Goal: Task Accomplishment & Management: Use online tool/utility

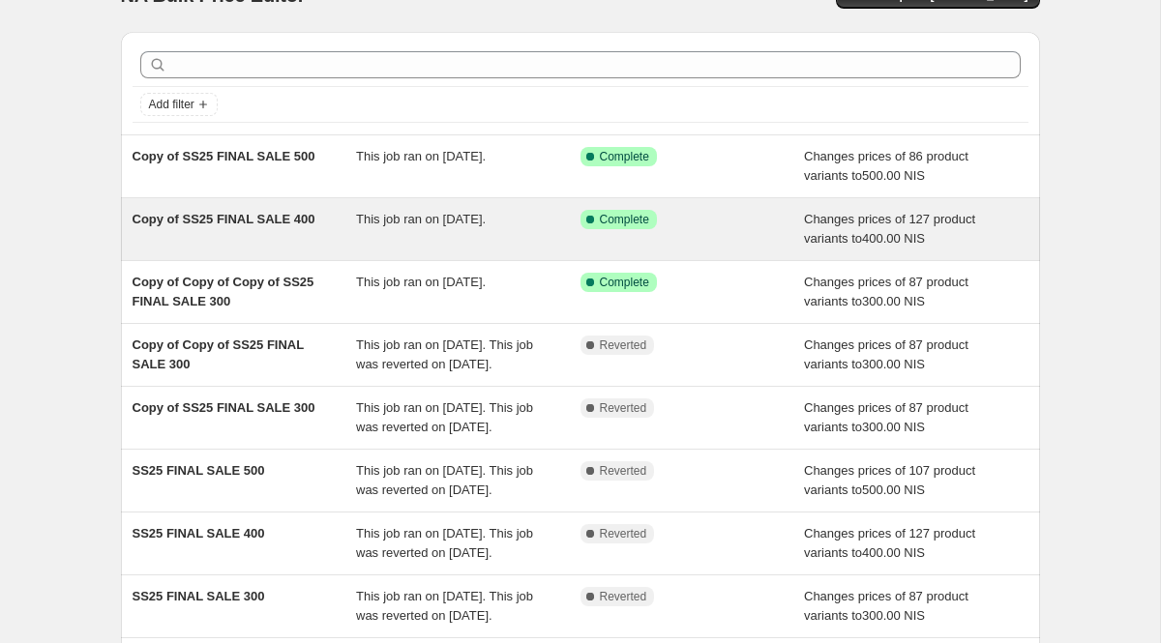
scroll to position [47, 0]
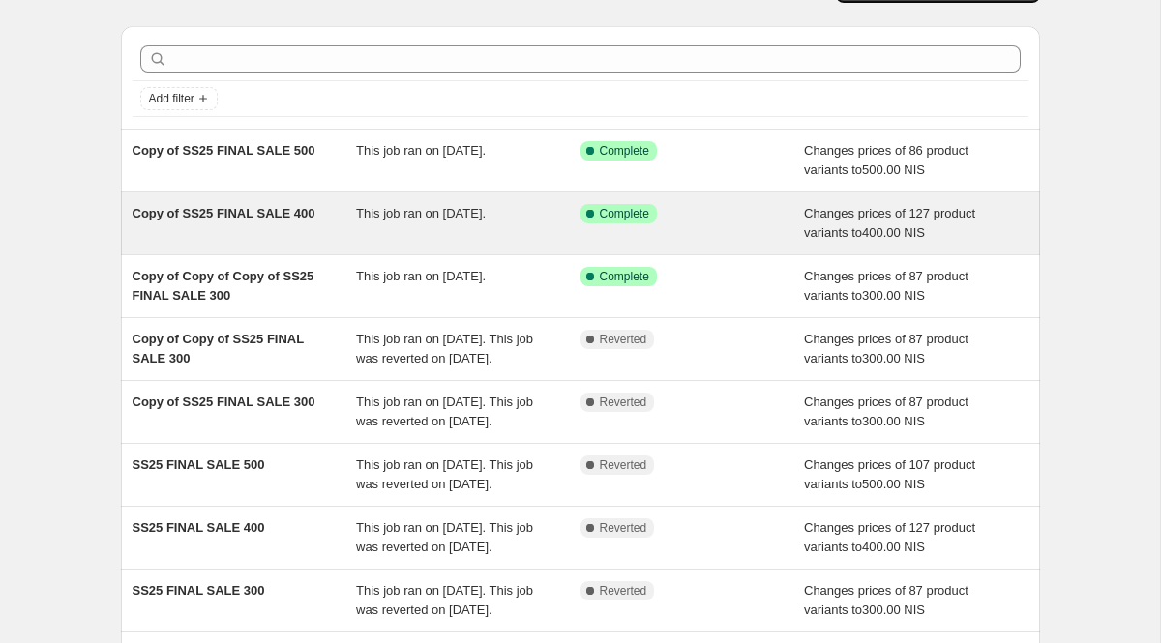
click at [371, 207] on span "This job ran on [DATE]." at bounding box center [421, 213] width 130 height 15
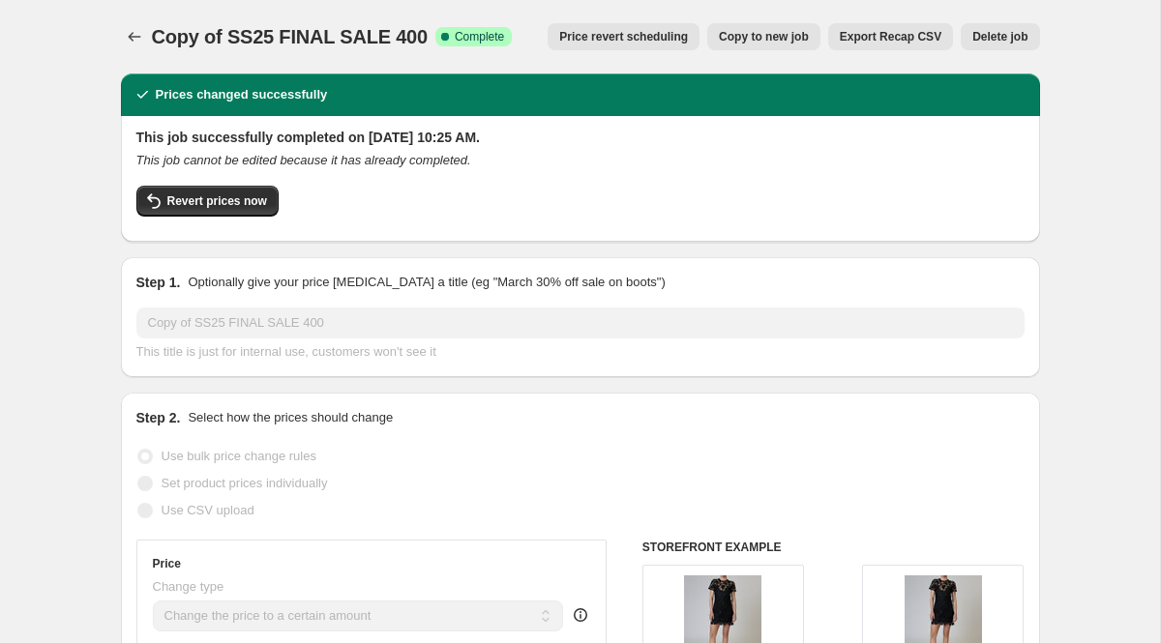
click at [644, 39] on span "Price revert scheduling" at bounding box center [623, 36] width 129 height 15
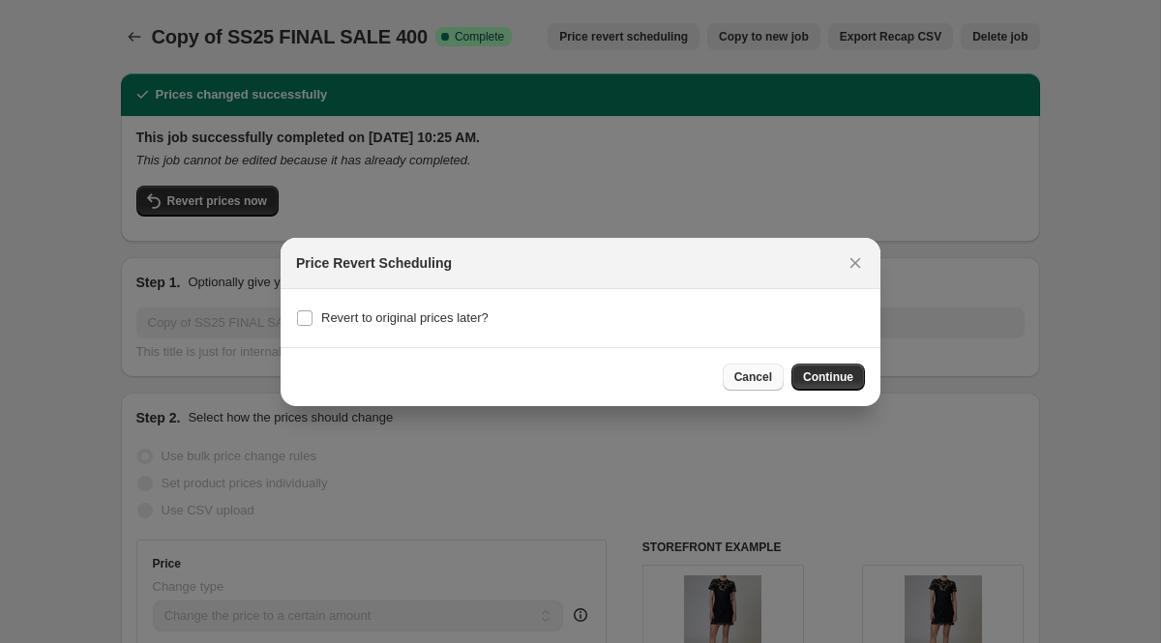
click at [751, 379] on span "Cancel" at bounding box center [753, 377] width 38 height 15
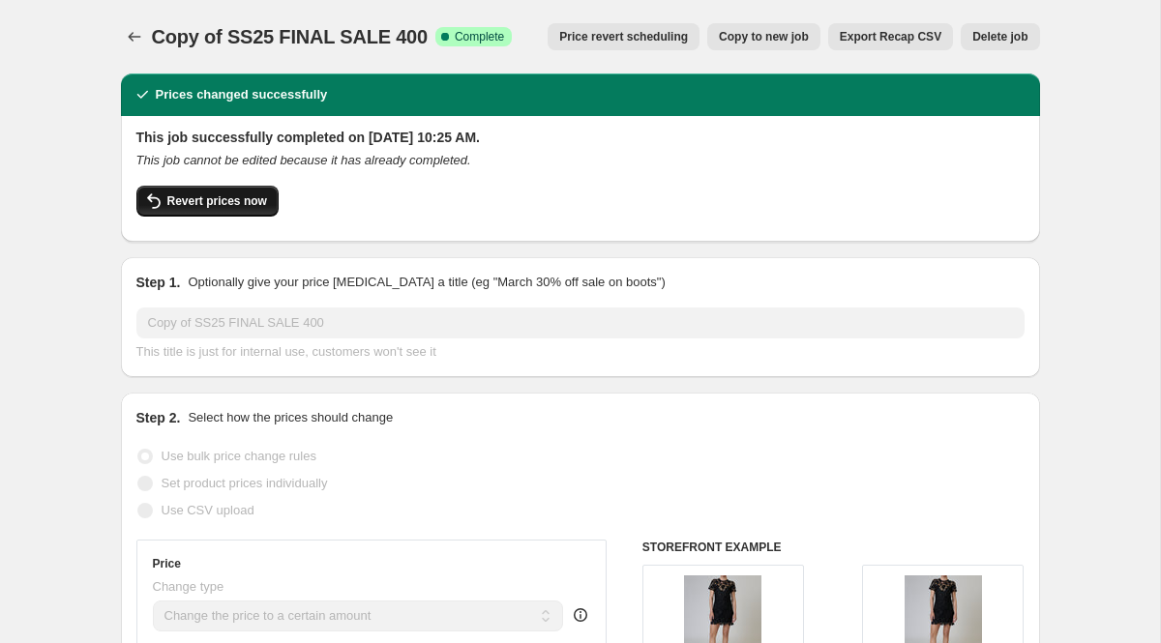
click at [241, 193] on span "Revert prices now" at bounding box center [217, 200] width 100 height 15
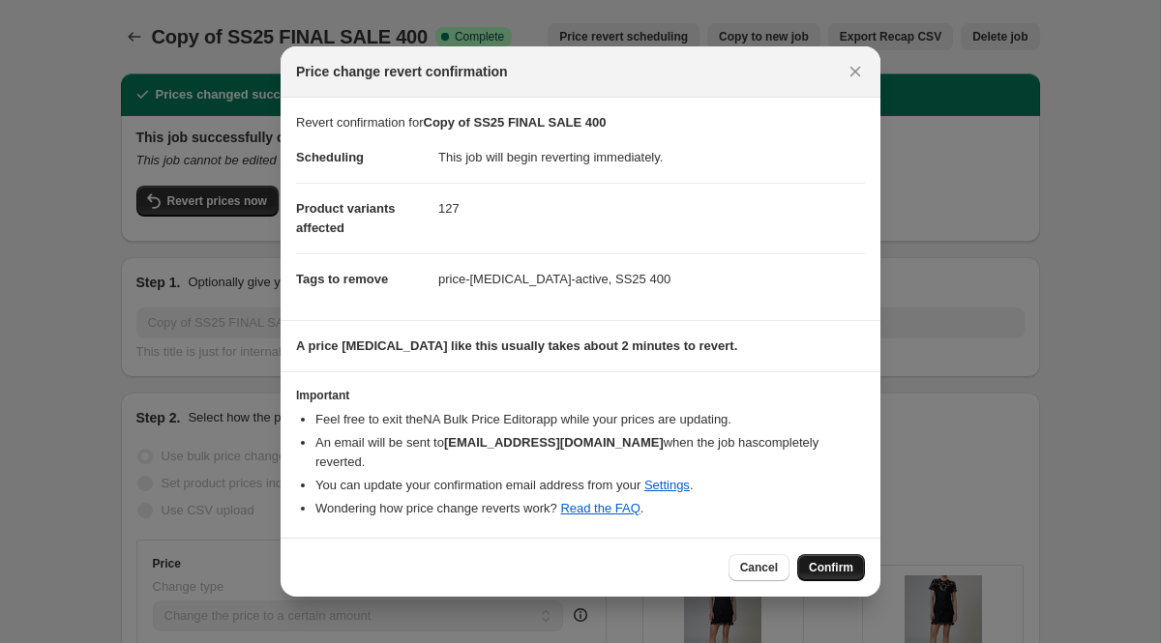
click at [830, 563] on span "Confirm" at bounding box center [831, 567] width 44 height 15
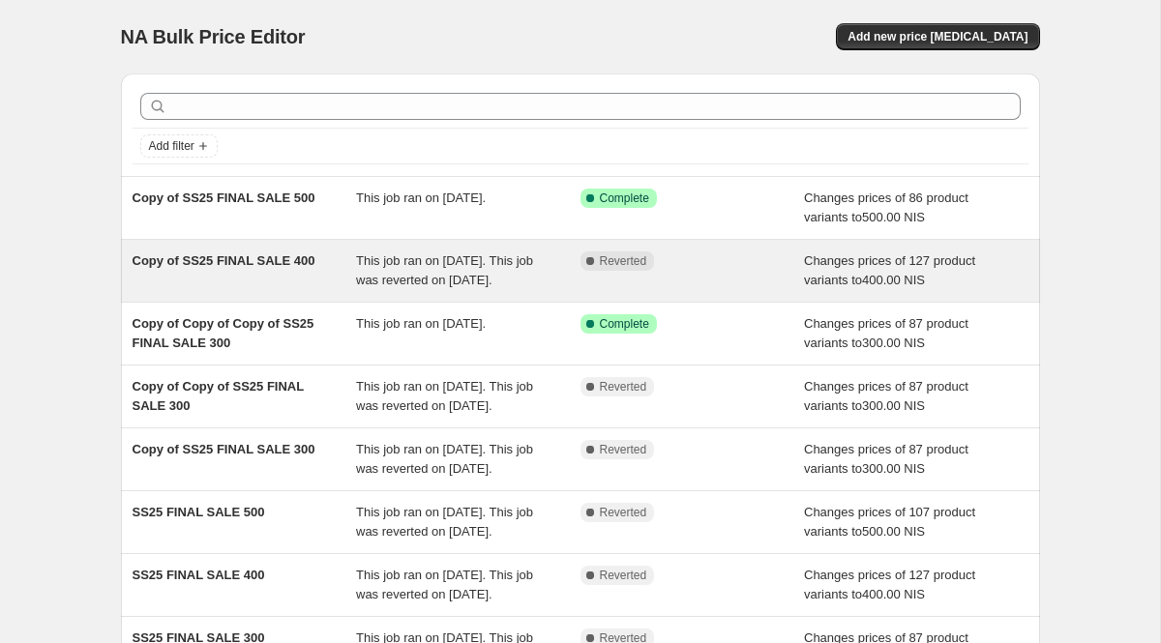
click at [563, 278] on div "This job ran on [DATE]. This job was reverted on [DATE]." at bounding box center [468, 271] width 224 height 39
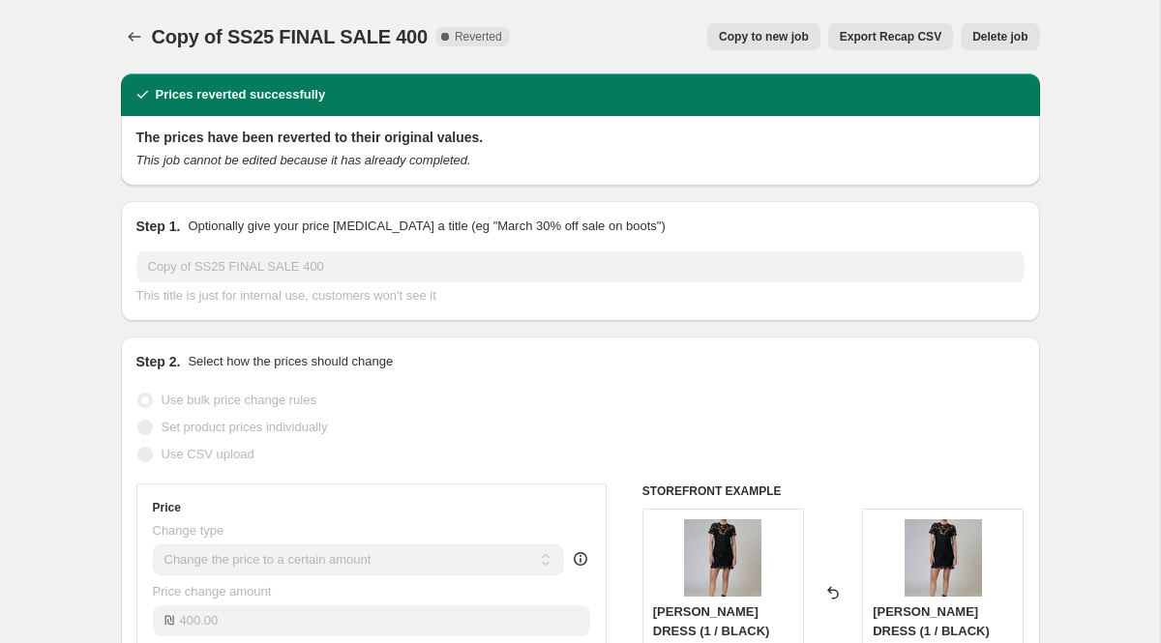
click at [767, 43] on span "Copy to new job" at bounding box center [764, 36] width 90 height 15
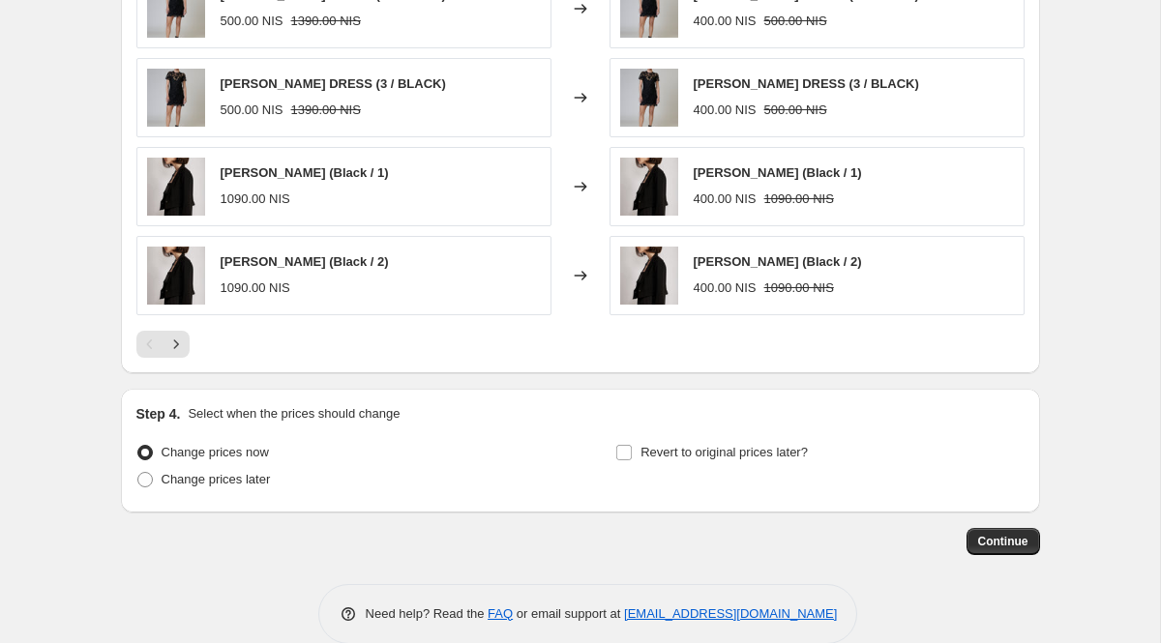
scroll to position [1277, 0]
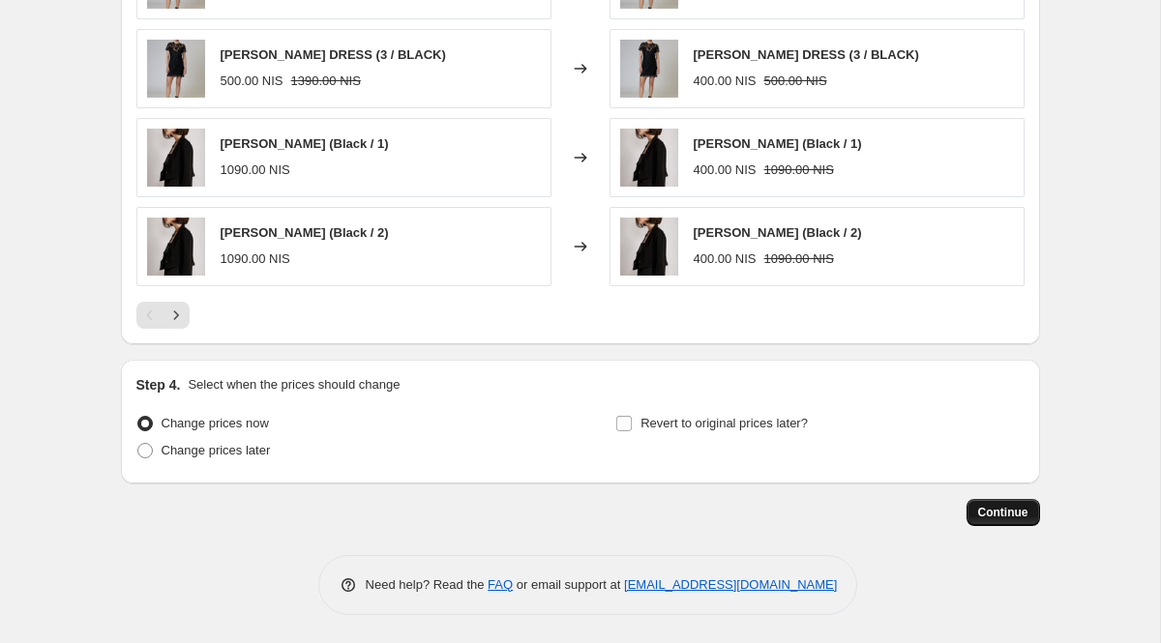
click at [1003, 517] on span "Continue" at bounding box center [1003, 512] width 50 height 15
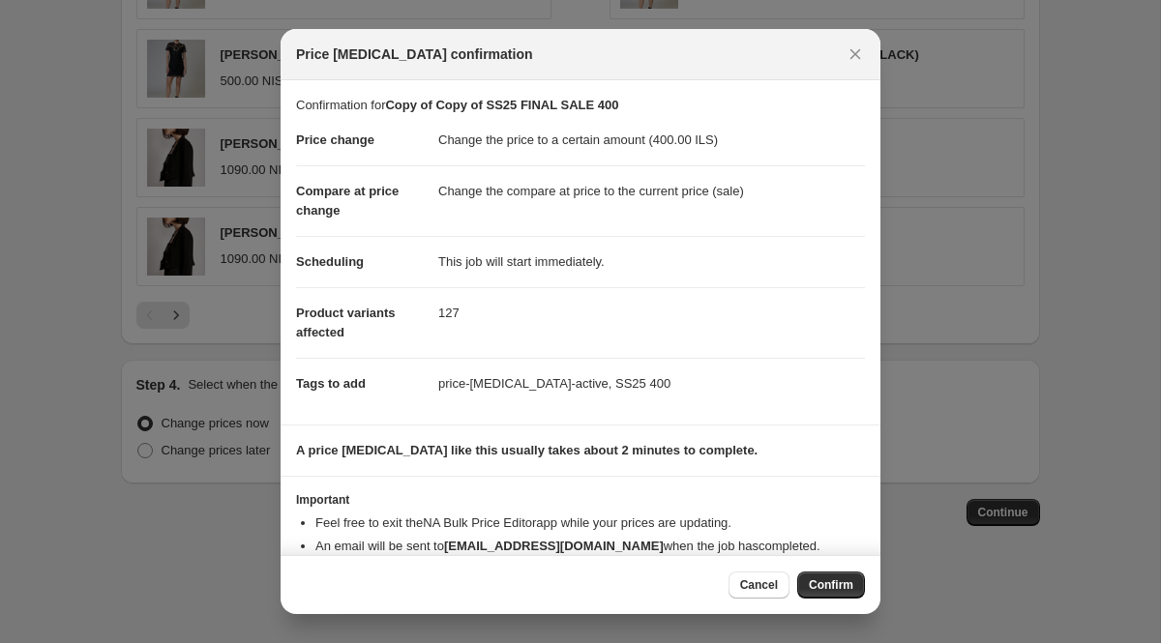
scroll to position [44, 0]
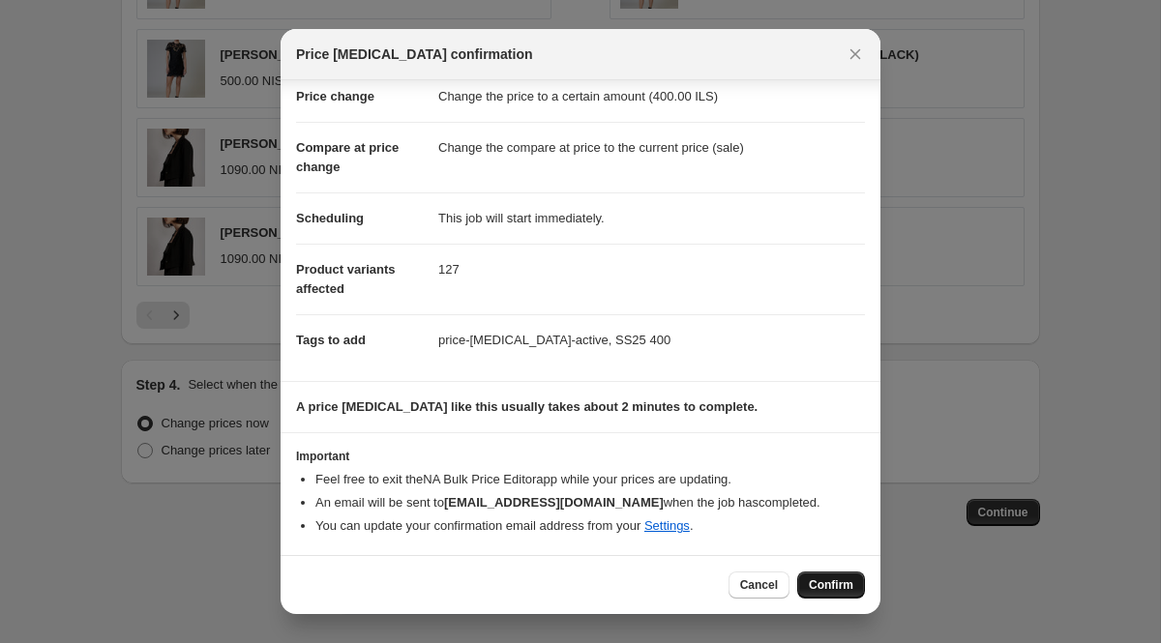
click at [812, 579] on span "Confirm" at bounding box center [831, 585] width 44 height 15
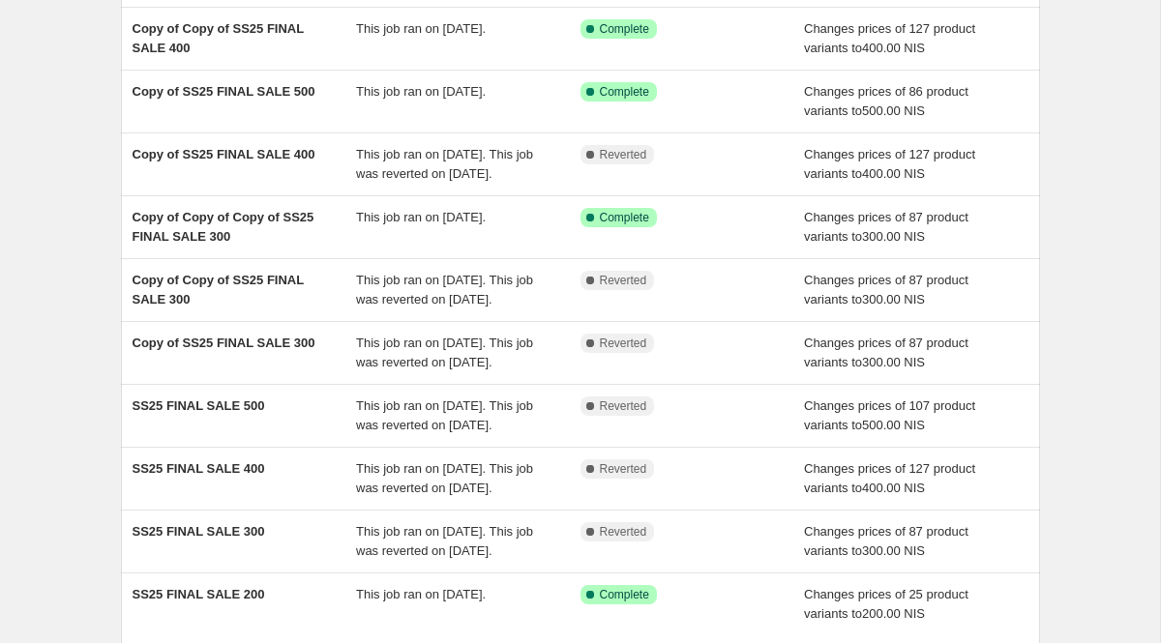
scroll to position [469, 0]
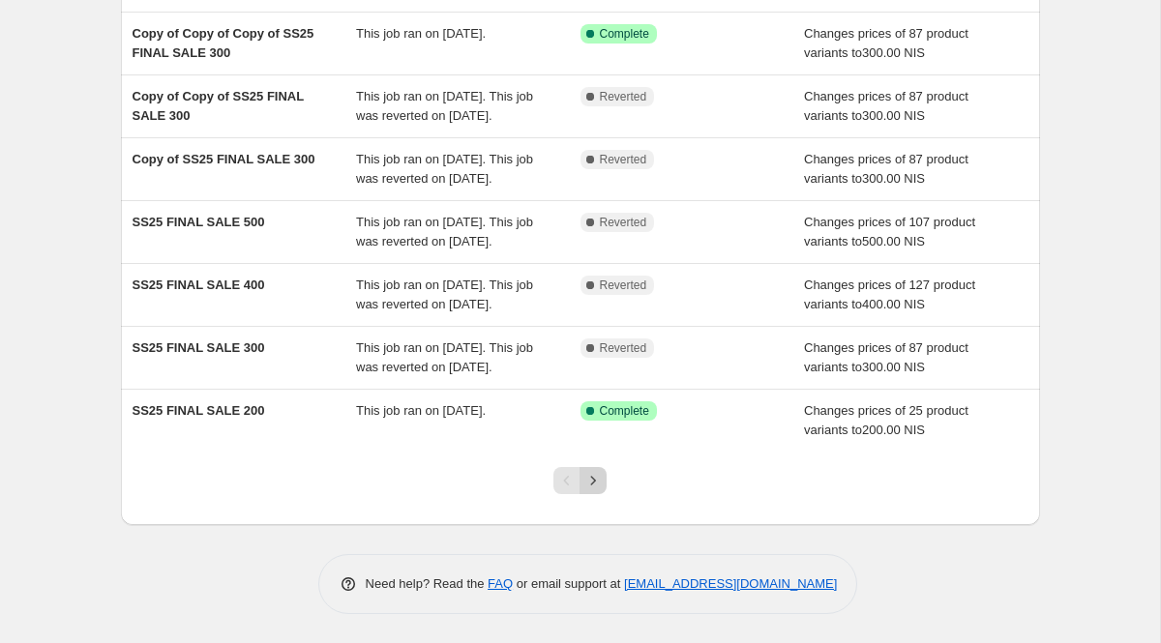
click at [593, 473] on icon "Next" at bounding box center [592, 480] width 19 height 19
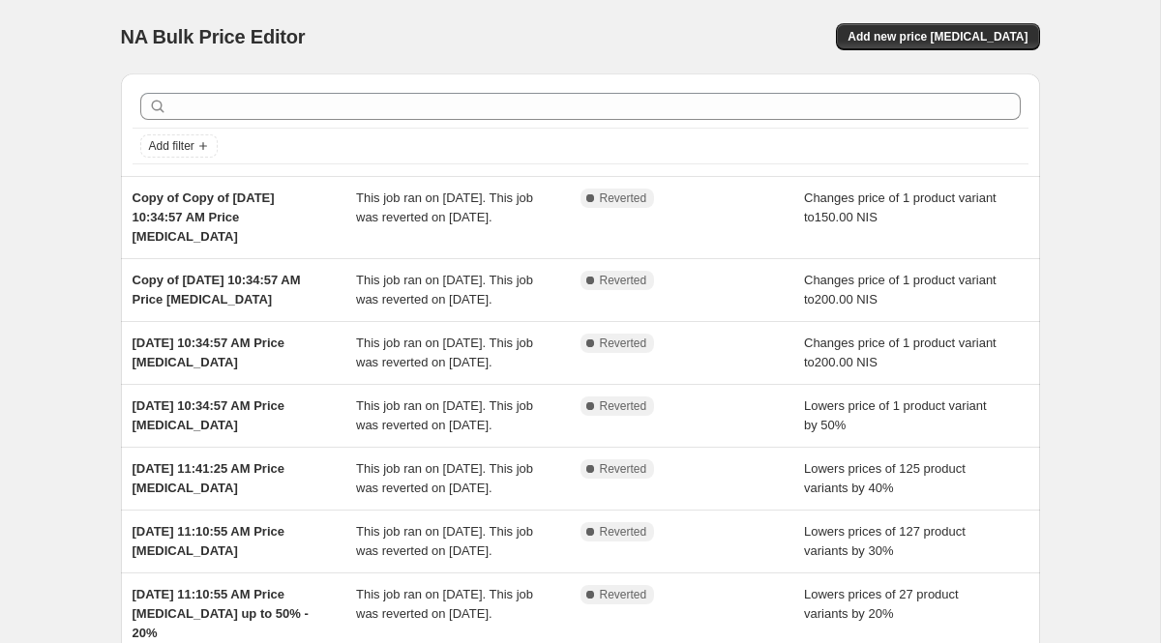
scroll to position [527, 0]
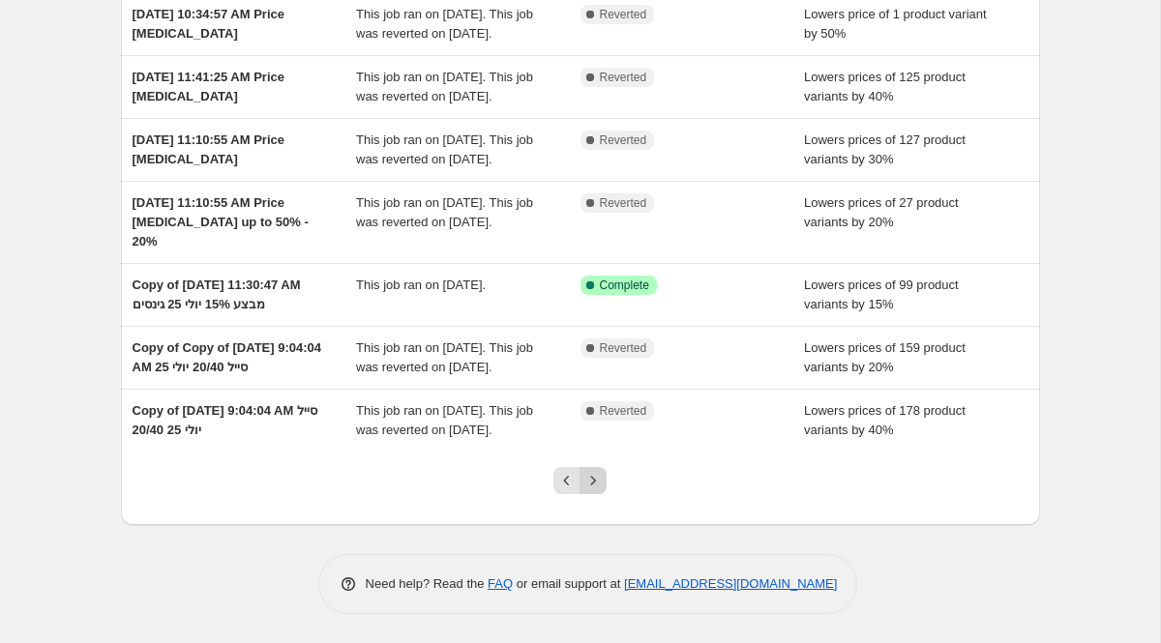
click at [601, 486] on icon "Next" at bounding box center [592, 480] width 19 height 19
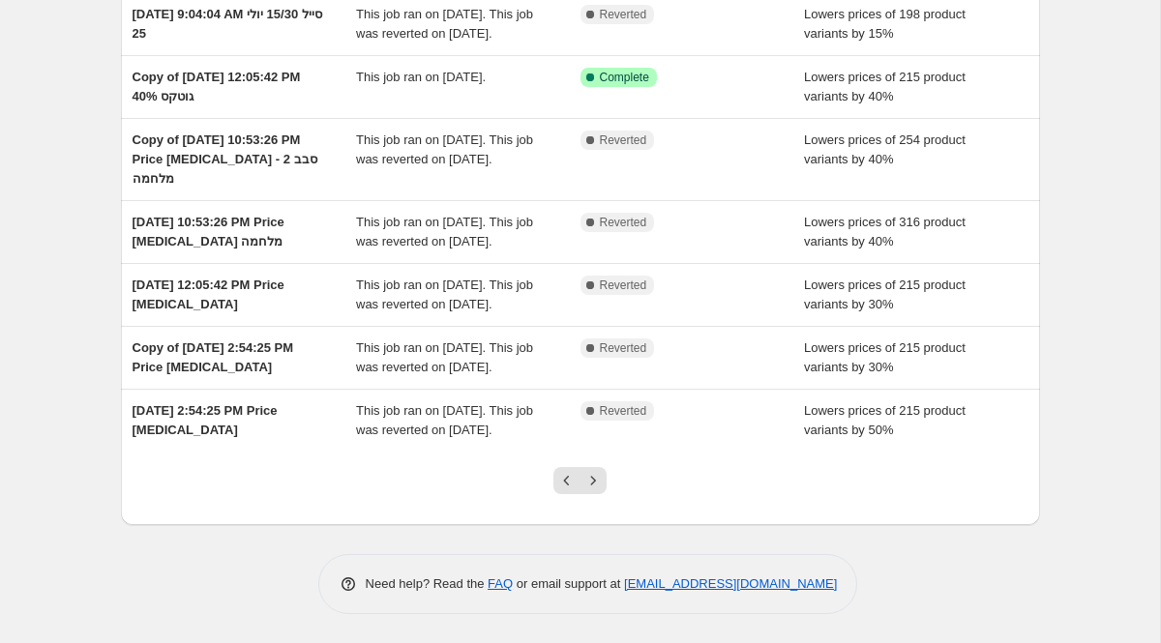
click at [601, 486] on icon "Next" at bounding box center [592, 480] width 19 height 19
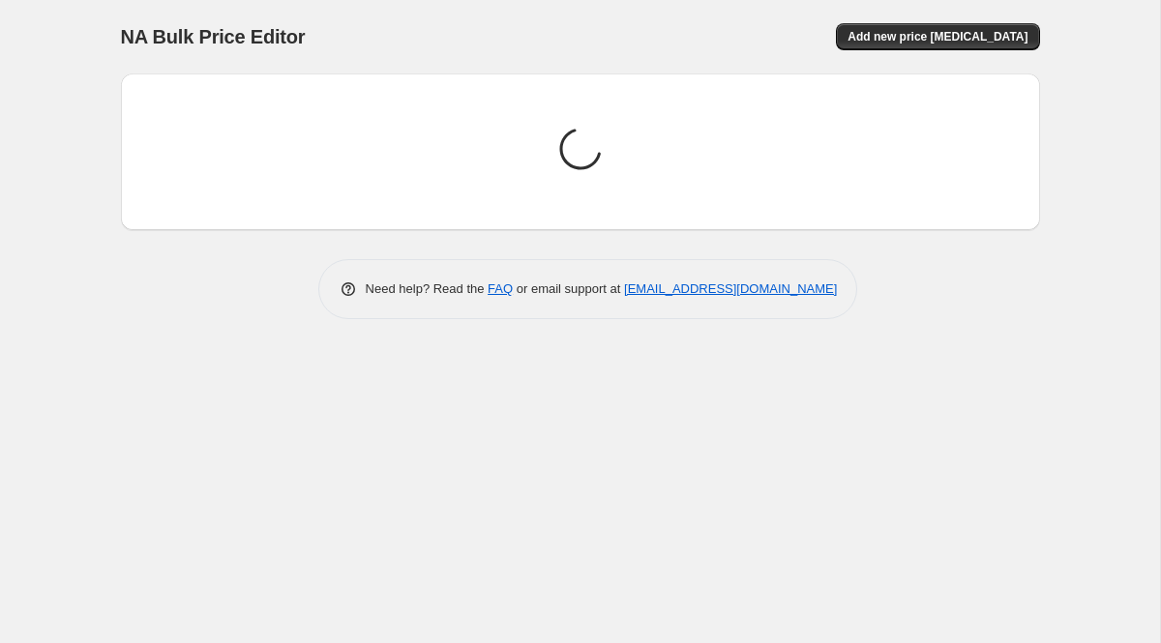
scroll to position [0, 0]
